Goal: Find specific page/section: Find specific page/section

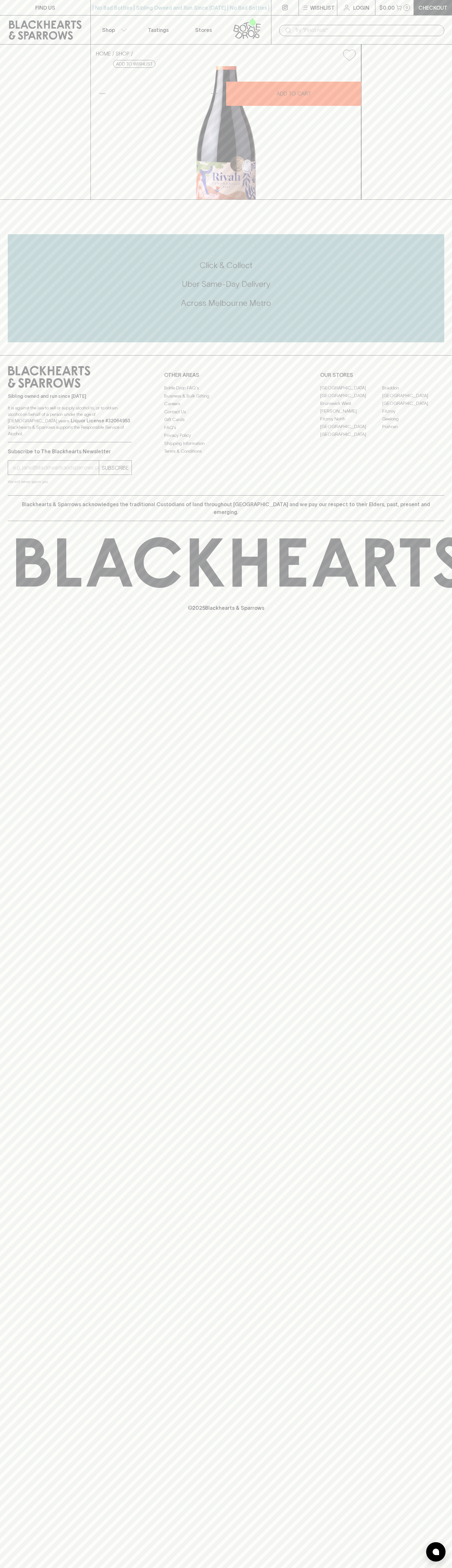
click at [413, 399] on link "[GEOGRAPHIC_DATA]" at bounding box center [413, 395] width 62 height 8
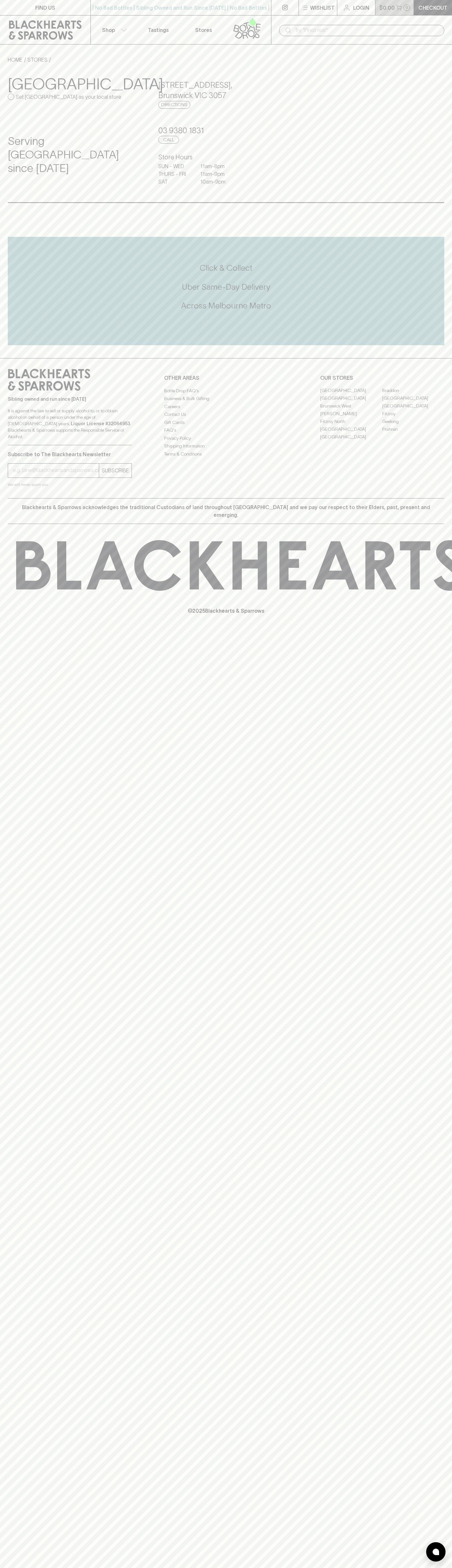
click at [412, 8] on button "$0.00 0" at bounding box center [394, 7] width 38 height 15
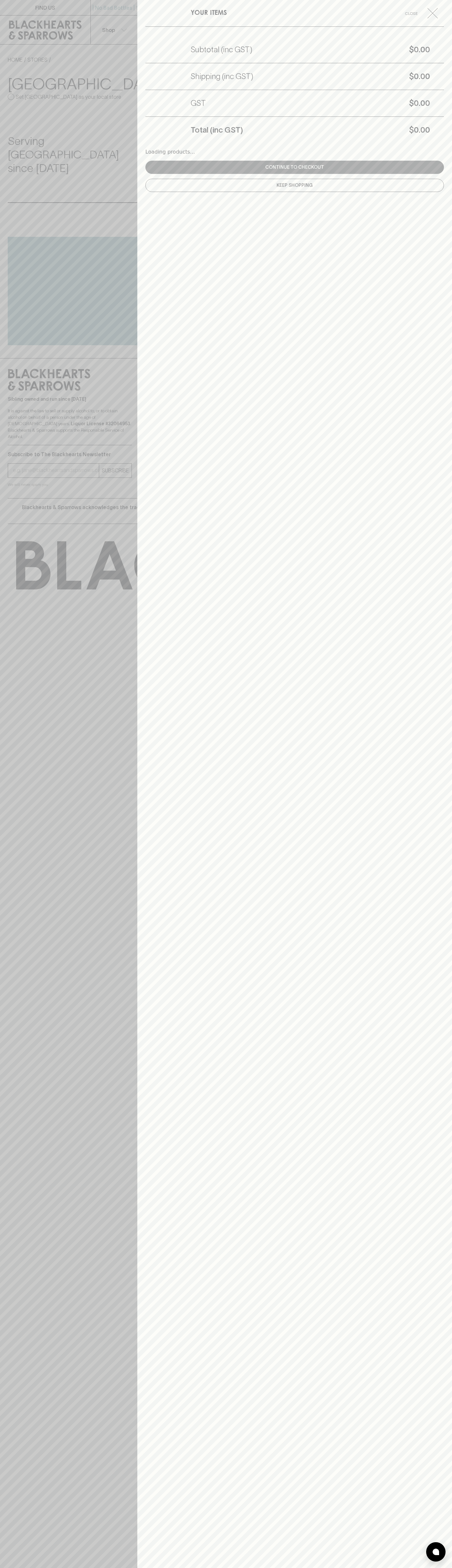
click at [431, 360] on div "YOUR ITEMS Close Subtotal (inc GST) $0.00 Shipping (inc GST) $0.00 GST $0.00 To…" at bounding box center [294, 784] width 314 height 1568
click at [250, 1567] on html "FIND US | No Bad Bottles | Sibling Owned and Run Since 2006 | No Bad Bottles | …" at bounding box center [226, 784] width 452 height 1568
click at [19, 903] on div at bounding box center [226, 784] width 452 height 1568
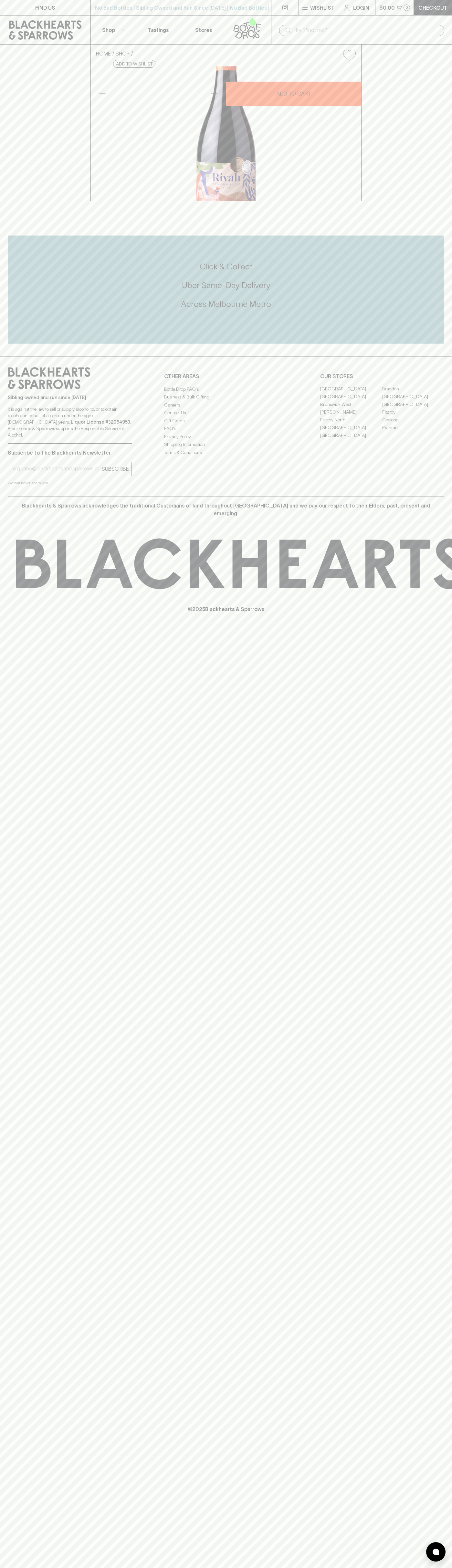
click at [413, 401] on link "[GEOGRAPHIC_DATA]" at bounding box center [413, 397] width 62 height 8
